Goal: Task Accomplishment & Management: Use online tool/utility

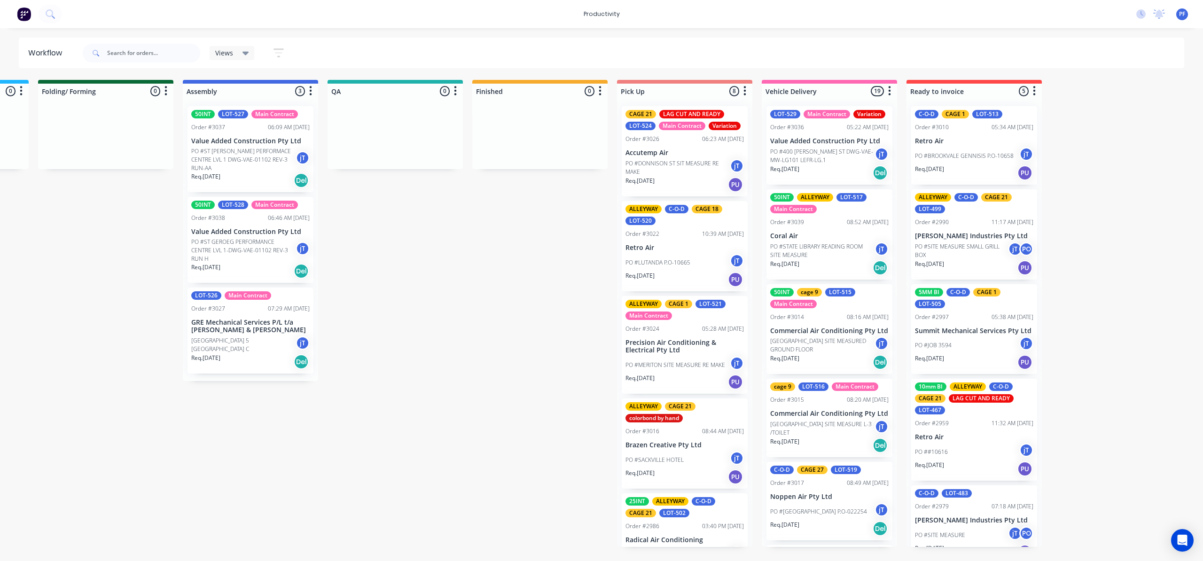
scroll to position [0, 561]
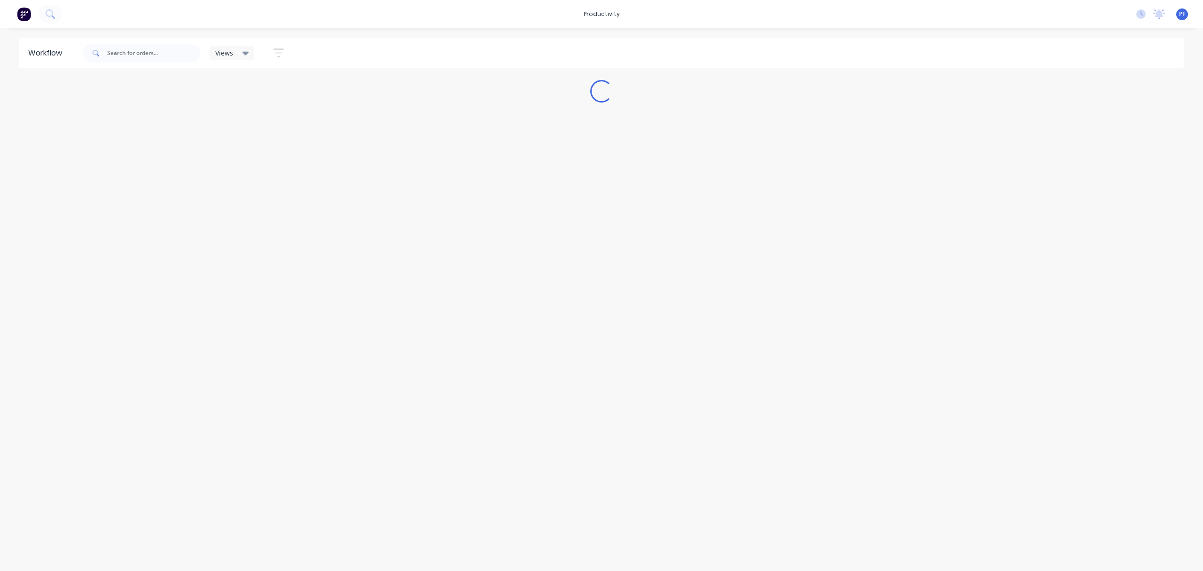
drag, startPoint x: 465, startPoint y: 566, endPoint x: 474, endPoint y: 565, distance: 9.0
click at [465, 514] on html "productivity productivity Workflow Planner Delivery Scheduling Timesheets No ne…" at bounding box center [601, 257] width 1203 height 514
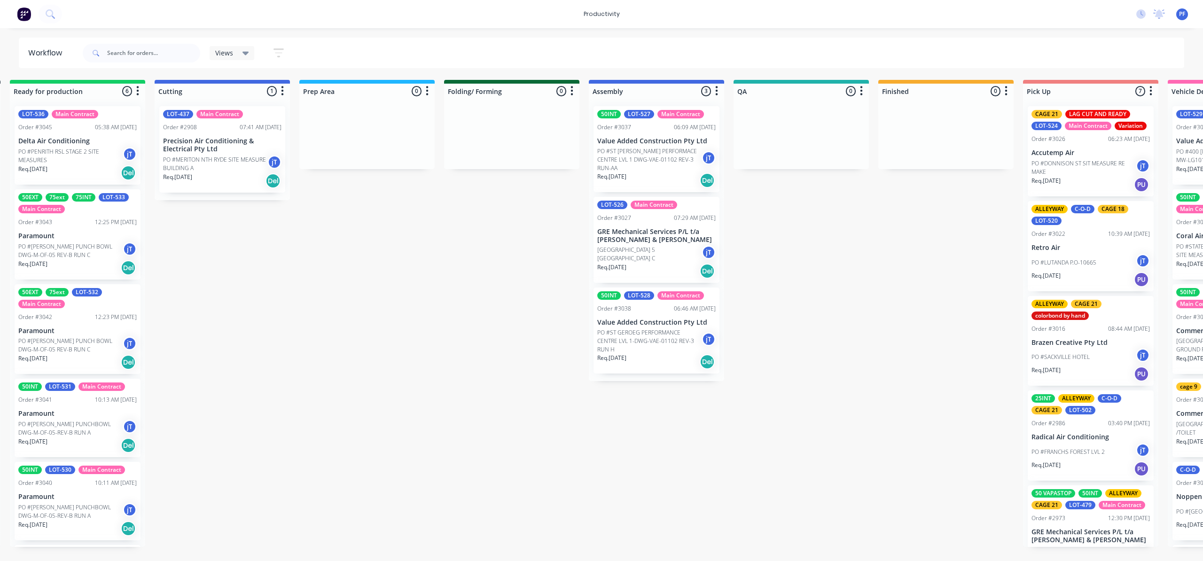
scroll to position [0, 159]
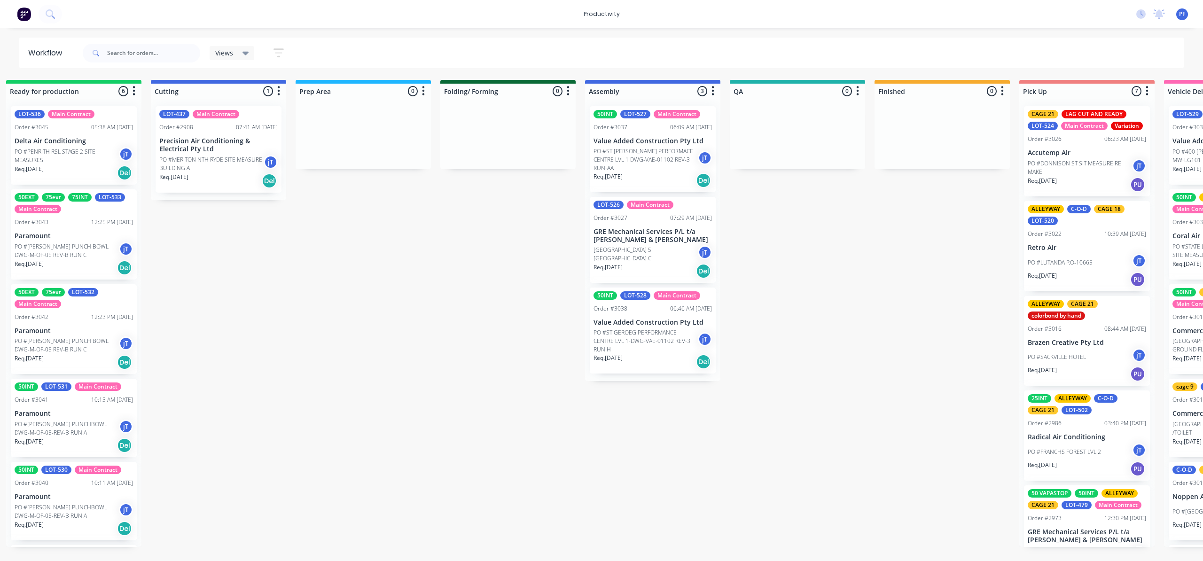
drag, startPoint x: 401, startPoint y: 563, endPoint x: 454, endPoint y: 565, distance: 52.7
click at [454, 505] on html "productivity productivity Workflow Planner Delivery Scheduling Timesheets No ne…" at bounding box center [442, 252] width 1203 height 505
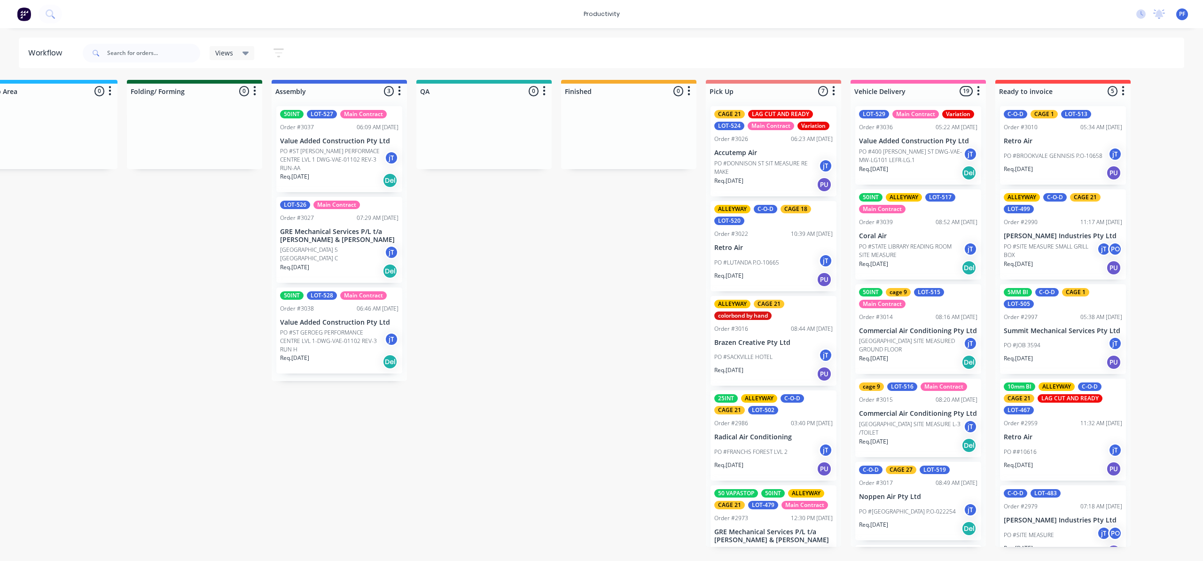
scroll to position [0, 474]
click at [786, 339] on p "Brazen Creative Pty Ltd" at bounding box center [772, 343] width 118 height 8
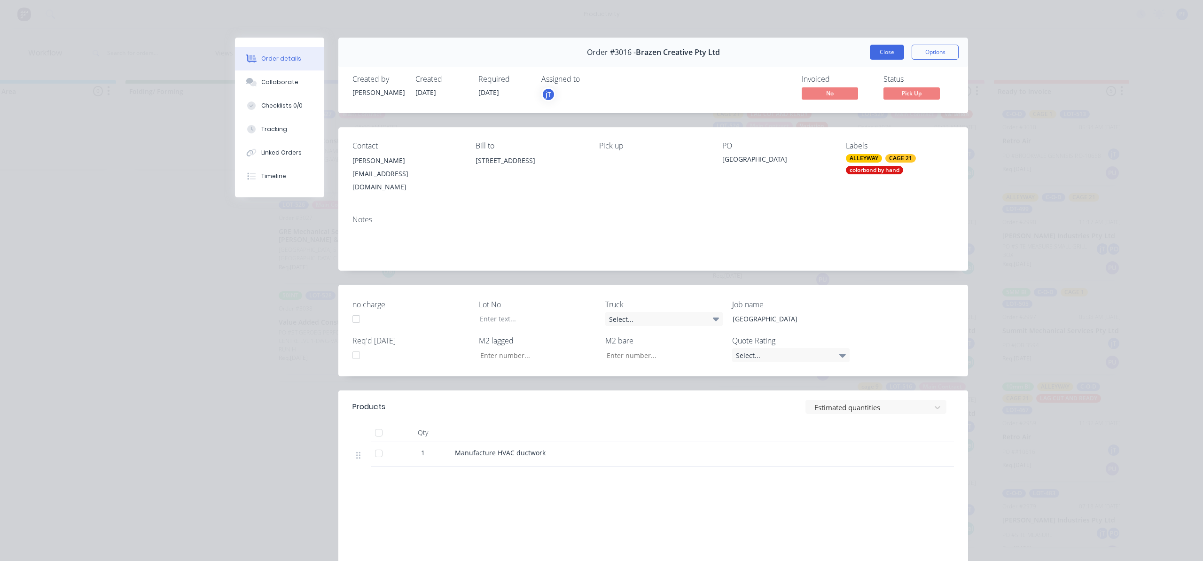
click at [882, 53] on button "Close" at bounding box center [887, 52] width 34 height 15
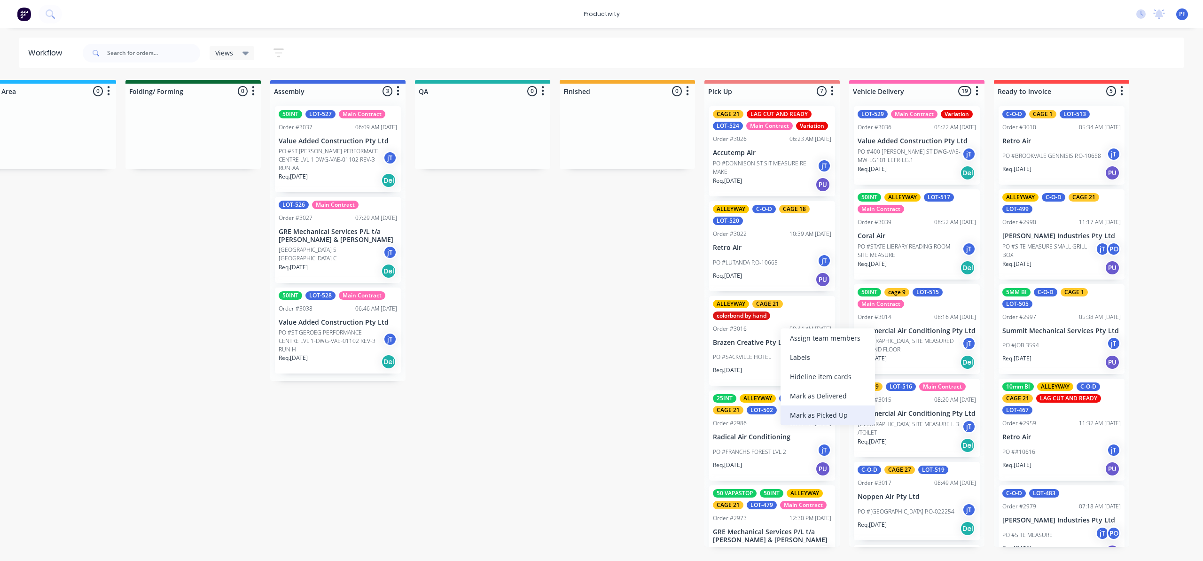
click at [840, 408] on div "Mark as Picked Up" at bounding box center [828, 415] width 94 height 19
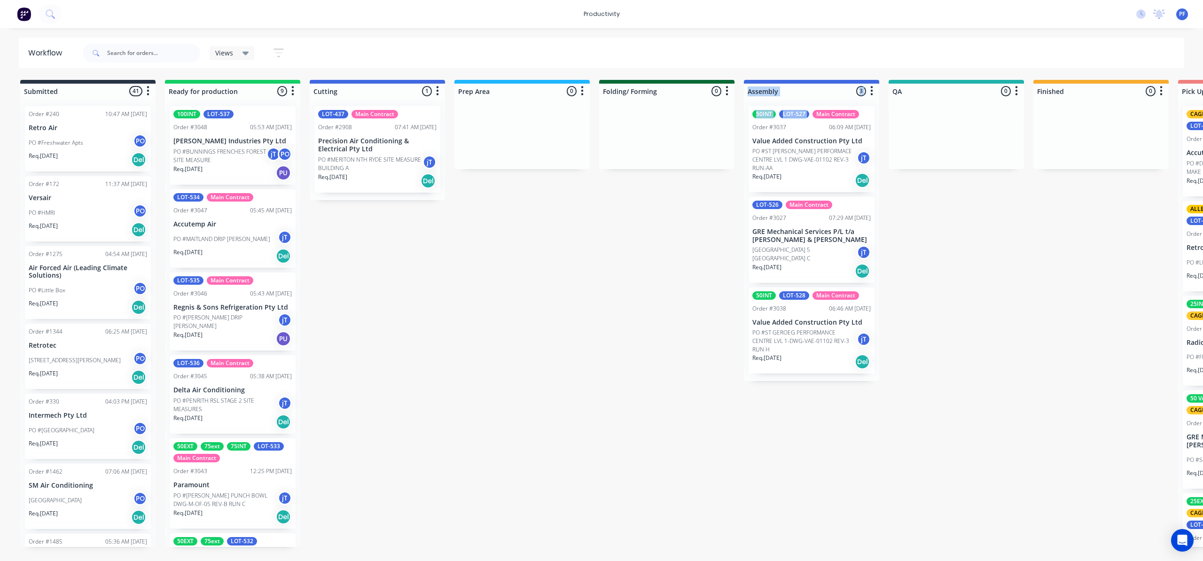
drag, startPoint x: 798, startPoint y: 114, endPoint x: 813, endPoint y: 117, distance: 14.8
click at [813, 117] on div "Submitted 41 Order #240 10:47 AM [DATE] Retro Air PO #Freshwater Apts PO Req. […" at bounding box center [913, 313] width 1840 height 467
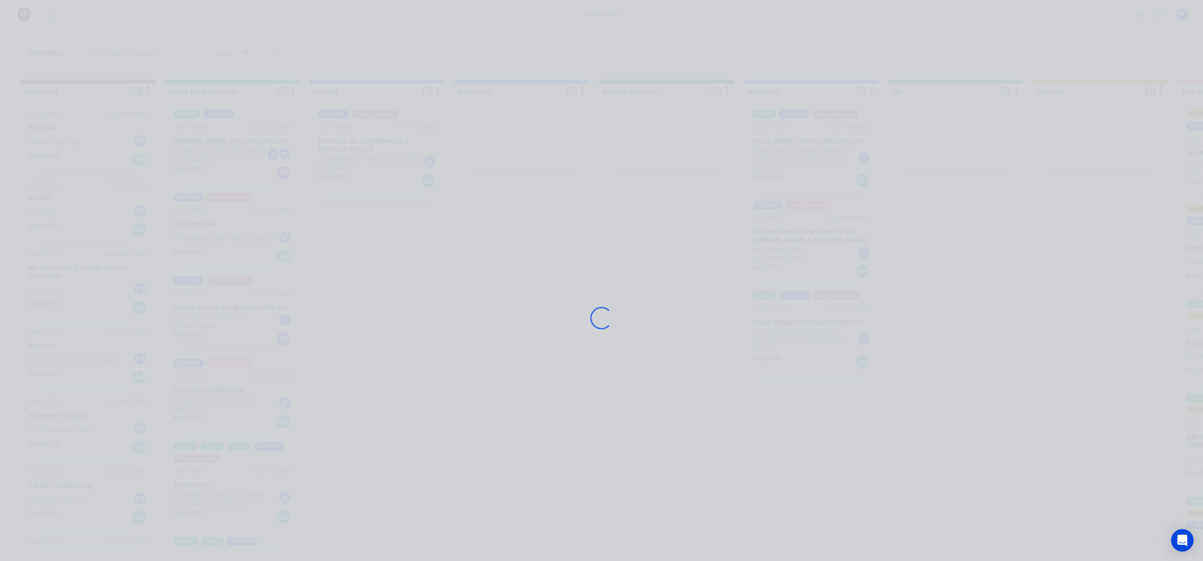
drag, startPoint x: 813, startPoint y: 117, endPoint x: 784, endPoint y: 111, distance: 29.1
click at [882, 111] on div "Loading..." at bounding box center [602, 318] width 752 height 561
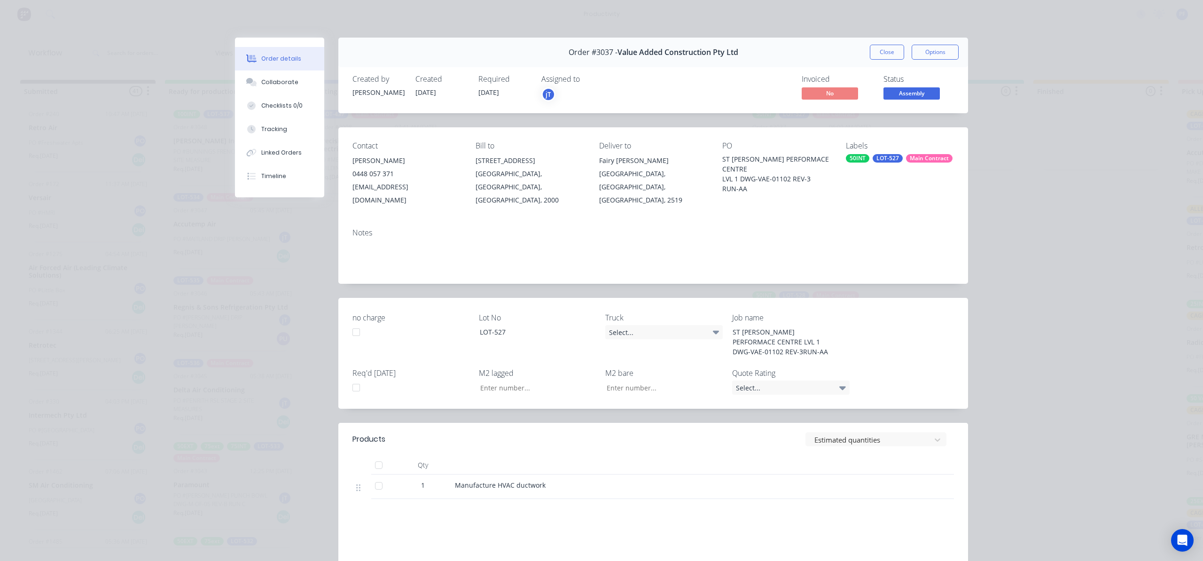
click at [879, 52] on button "Close" at bounding box center [887, 52] width 34 height 15
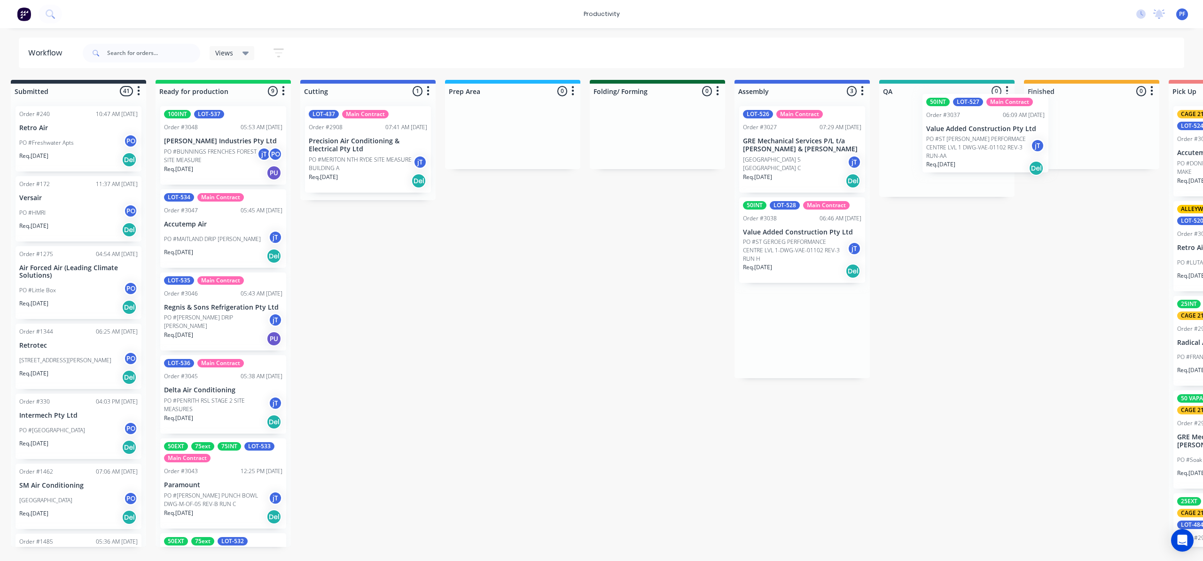
drag, startPoint x: 830, startPoint y: 121, endPoint x: 947, endPoint y: 113, distance: 116.8
click at [947, 113] on div "Submitted 41 Order #240 10:47 AM [DATE] Retro Air PO #Freshwater Apts PO Req. […" at bounding box center [904, 313] width 1840 height 467
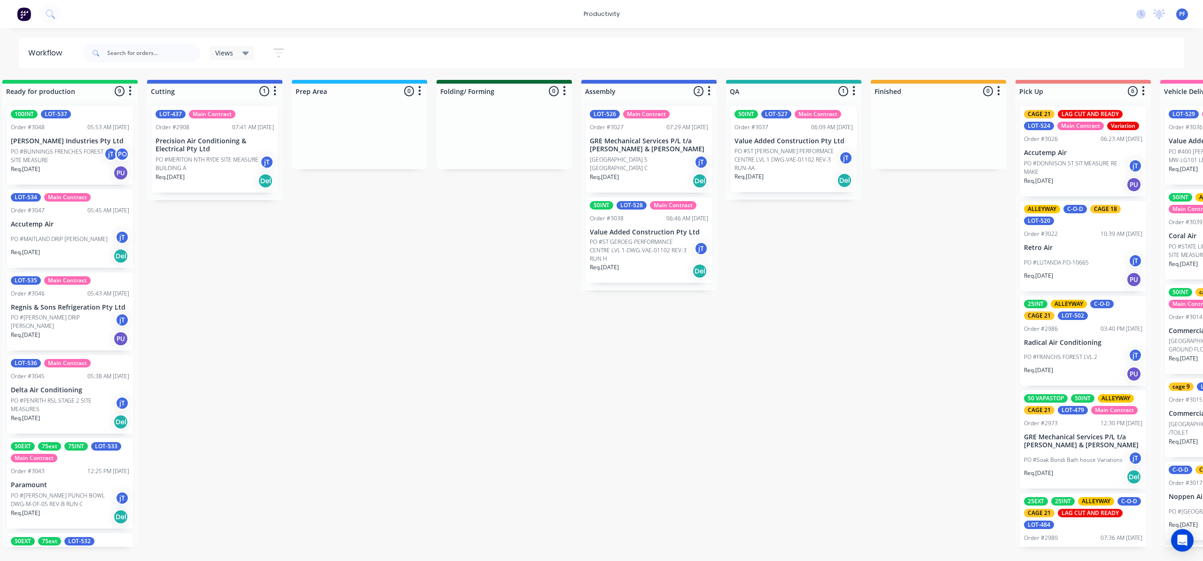
scroll to position [0, 160]
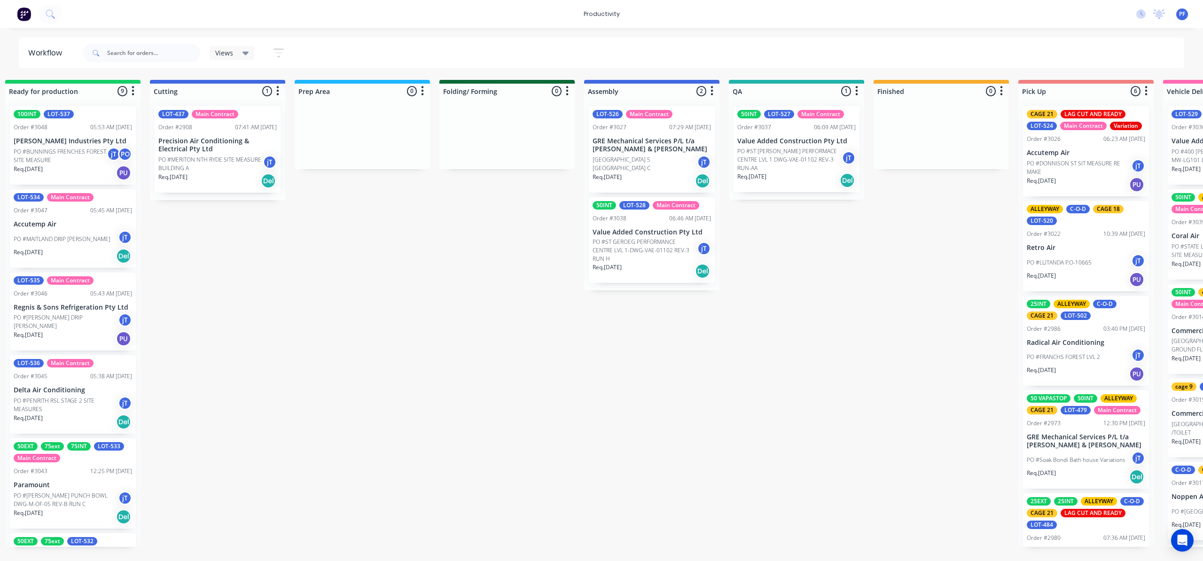
click at [642, 411] on div "Submitted 41 Order #240 10:47 AM [DATE] Retro Air PO #Freshwater Apts PO Req. […" at bounding box center [753, 313] width 1840 height 467
click at [1121, 249] on div "Mark as Picked Up" at bounding box center [1103, 251] width 94 height 19
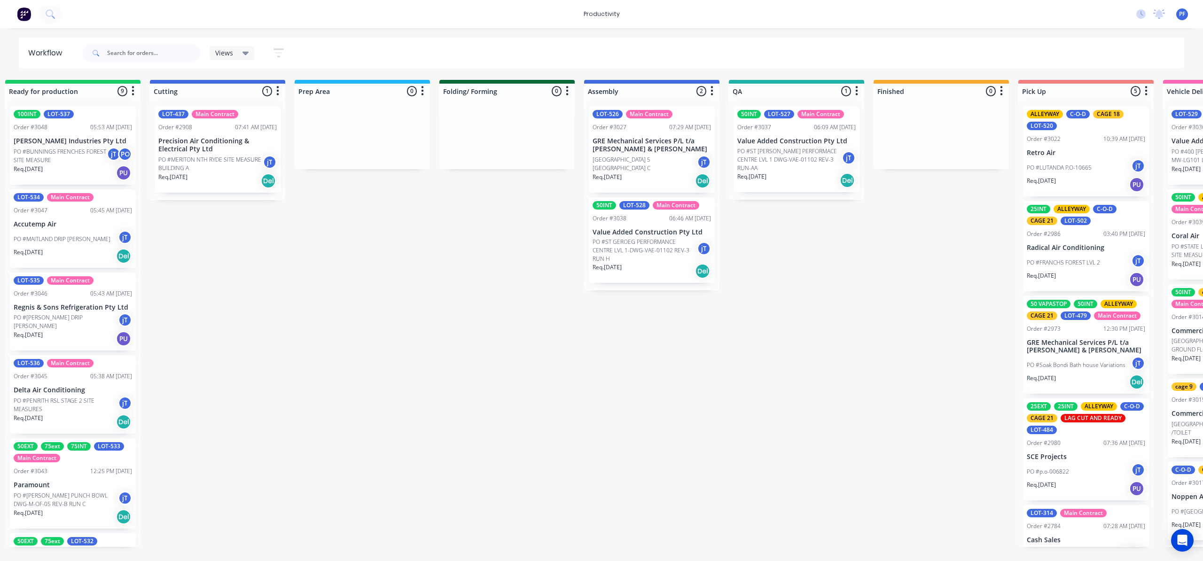
click at [799, 90] on div at bounding box center [796, 91] width 135 height 15
click at [818, 120] on div "50INT LOT-527 Main Contract Order #3037 06:09 AM [DATE] Value Added Constructio…" at bounding box center [797, 149] width 126 height 86
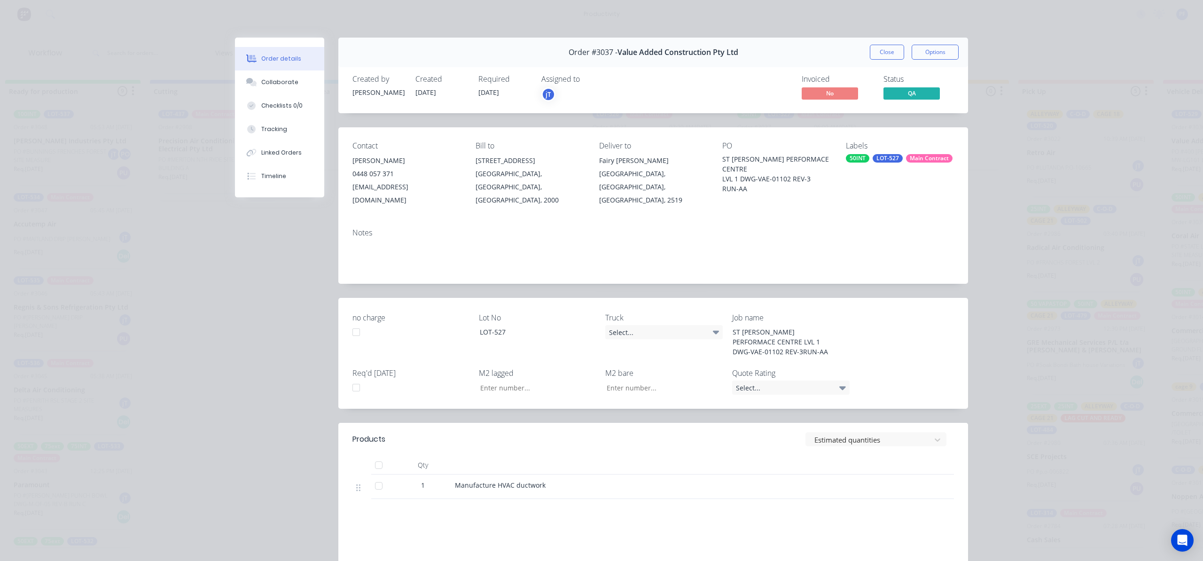
click at [915, 164] on div "Labels 50INT LOT-527 Main Contract" at bounding box center [900, 173] width 108 height 65
click at [913, 168] on div "Labels 50INT LOT-527 Main Contract" at bounding box center [900, 173] width 108 height 65
click at [918, 158] on div "Main Contract" at bounding box center [929, 158] width 47 height 8
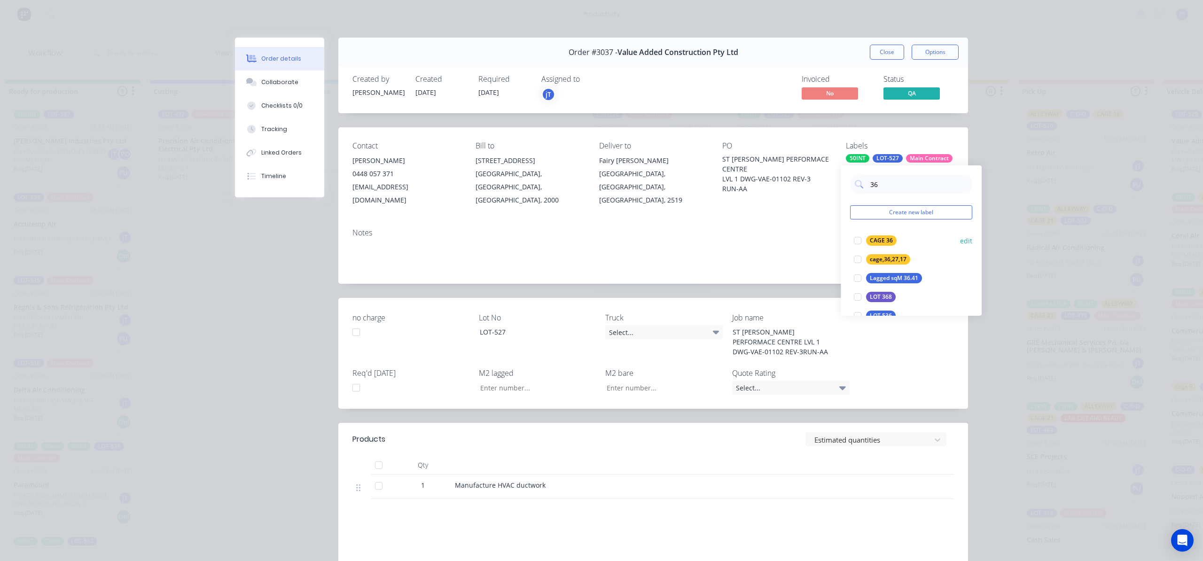
type input "36"
click at [909, 243] on div "CAGE 36 edit" at bounding box center [911, 240] width 122 height 19
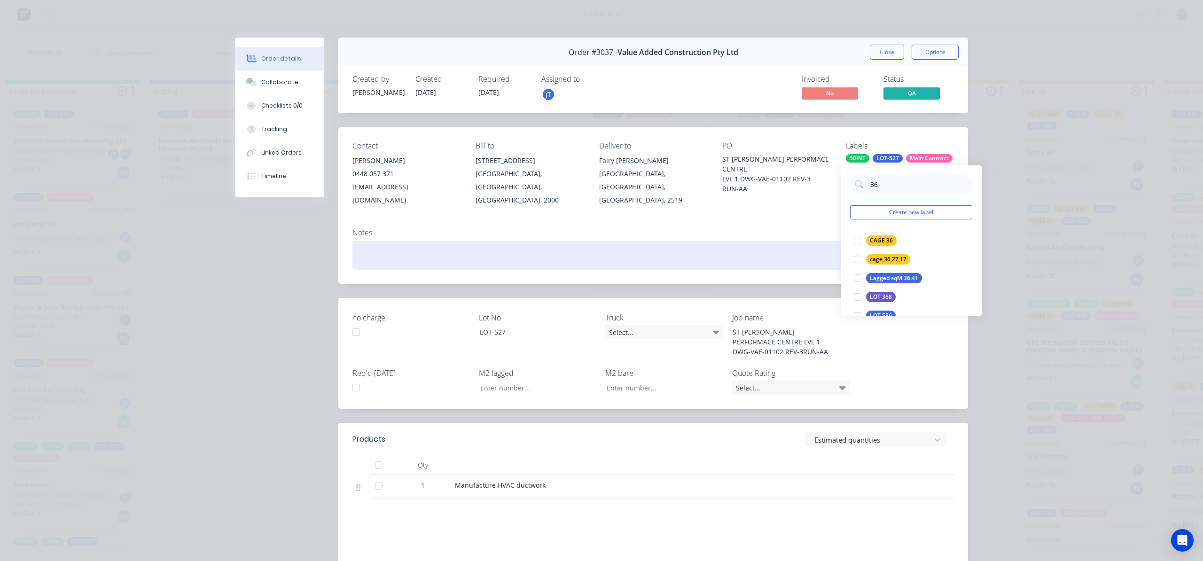
click at [692, 243] on div at bounding box center [654, 255] width 602 height 29
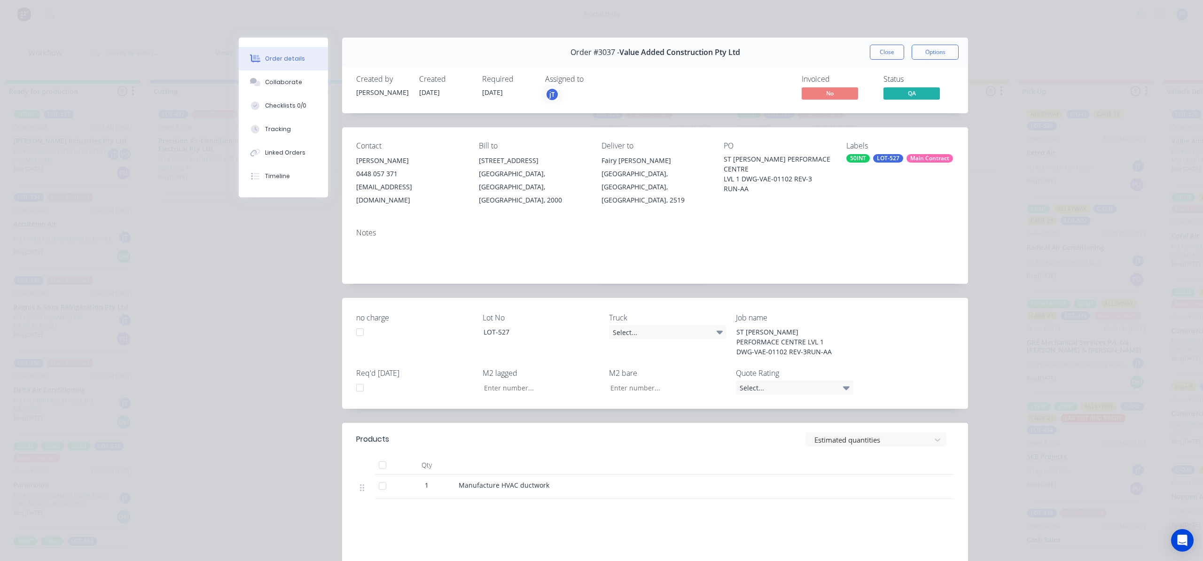
click at [909, 157] on div "Main Contract" at bounding box center [930, 158] width 47 height 8
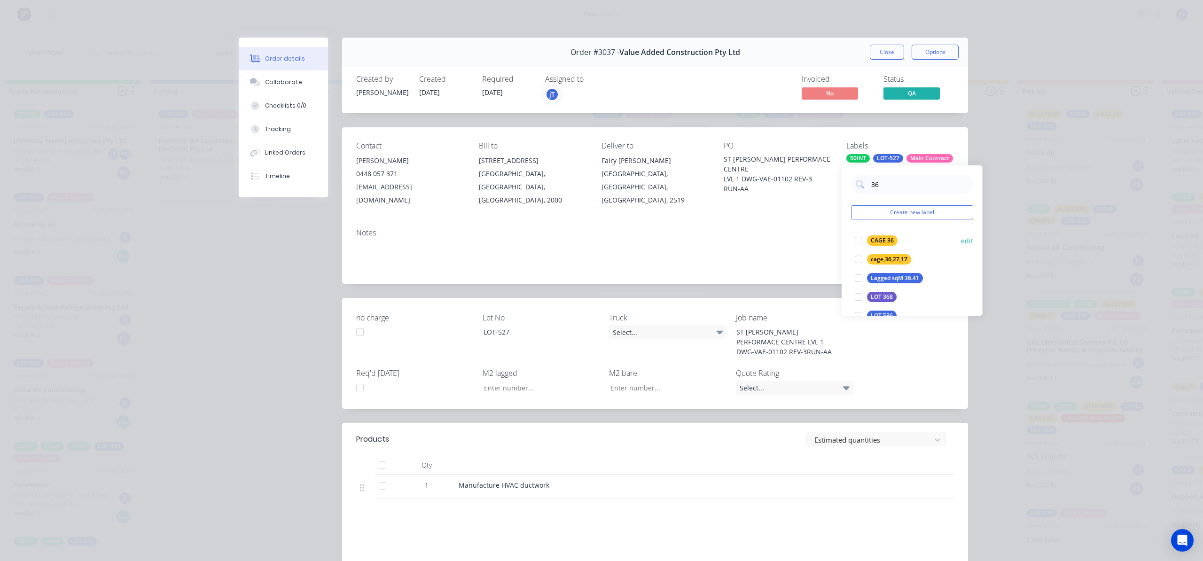
click at [900, 249] on div "CAGE 36 edit" at bounding box center [912, 240] width 122 height 19
click at [875, 240] on div "CAGE 36" at bounding box center [882, 240] width 31 height 10
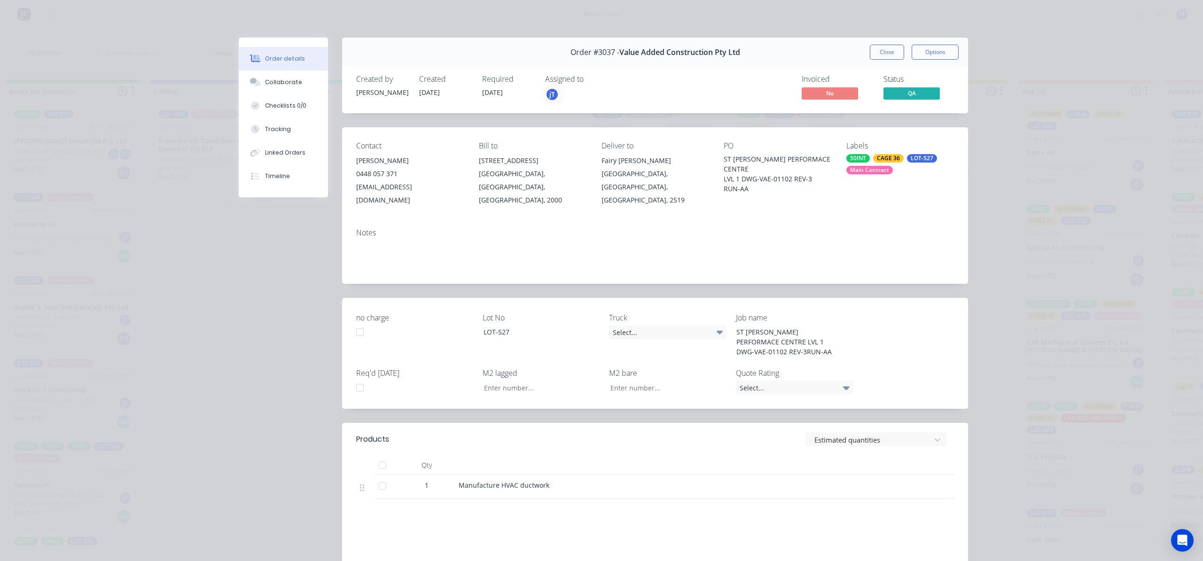
drag, startPoint x: 825, startPoint y: 224, endPoint x: 848, endPoint y: 184, distance: 45.9
click at [827, 228] on div "Notes" at bounding box center [655, 232] width 598 height 9
drag, startPoint x: 877, startPoint y: 50, endPoint x: 879, endPoint y: 57, distance: 7.4
click at [838, 58] on div "Order #3037 - Value Added Construction Pty Ltd Close Options" at bounding box center [655, 53] width 626 height 30
click at [879, 55] on button "Close" at bounding box center [887, 52] width 34 height 15
